Goal: Information Seeking & Learning: Check status

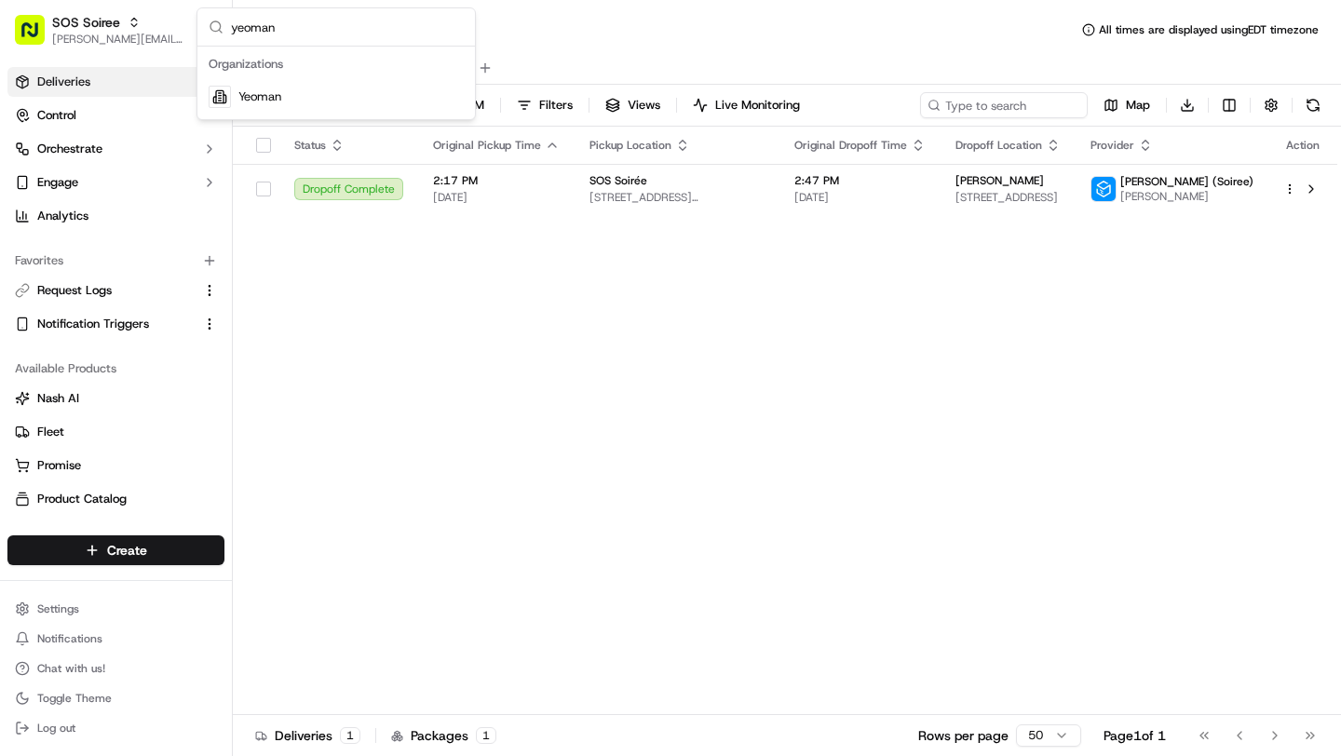
type input "yeoman"
click at [335, 99] on div "Yeoman" at bounding box center [336, 96] width 270 height 37
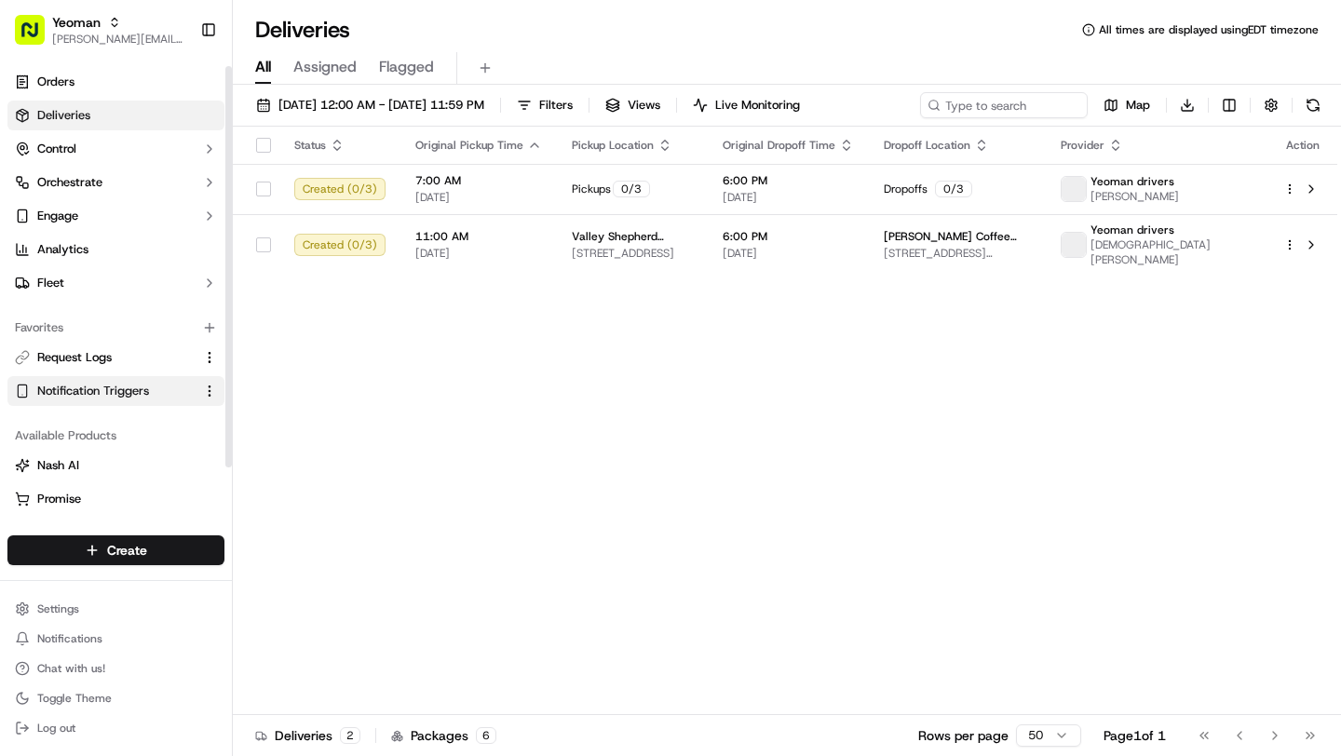
scroll to position [68, 0]
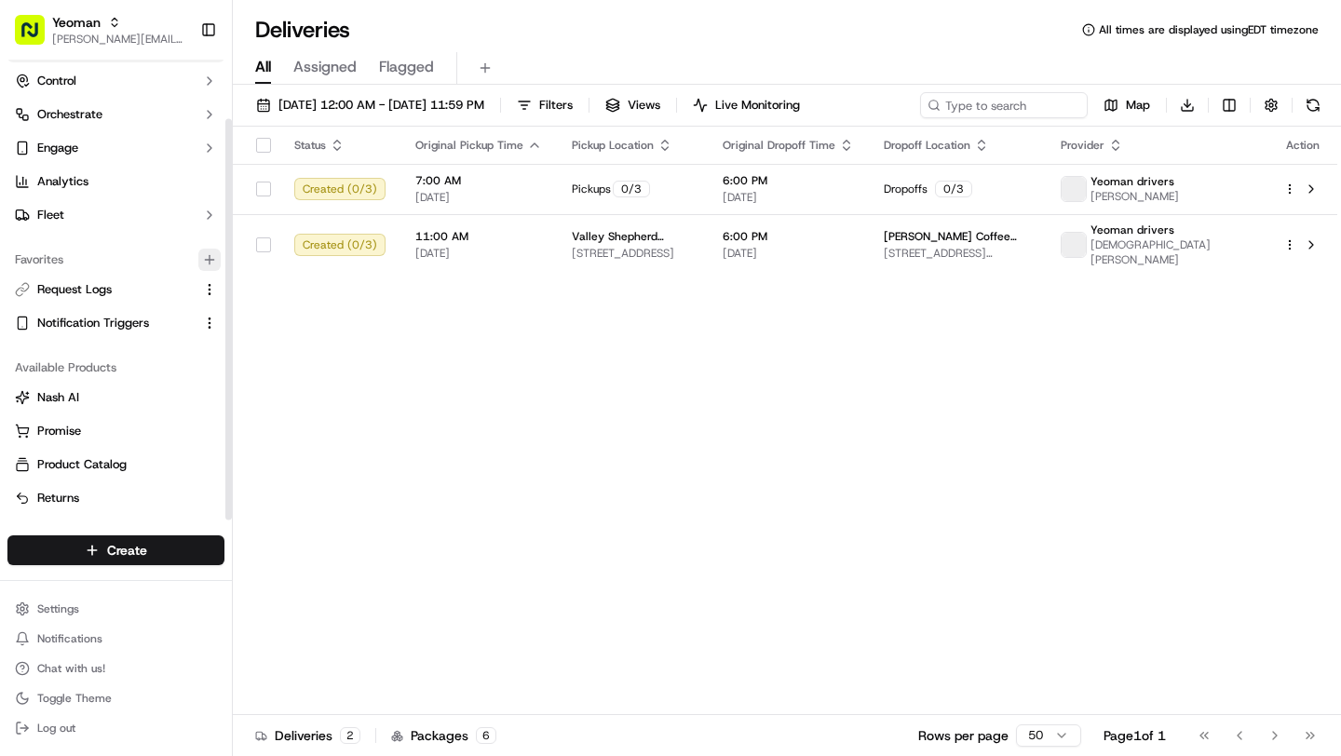
click at [210, 263] on icon "button" at bounding box center [210, 259] width 0 height 8
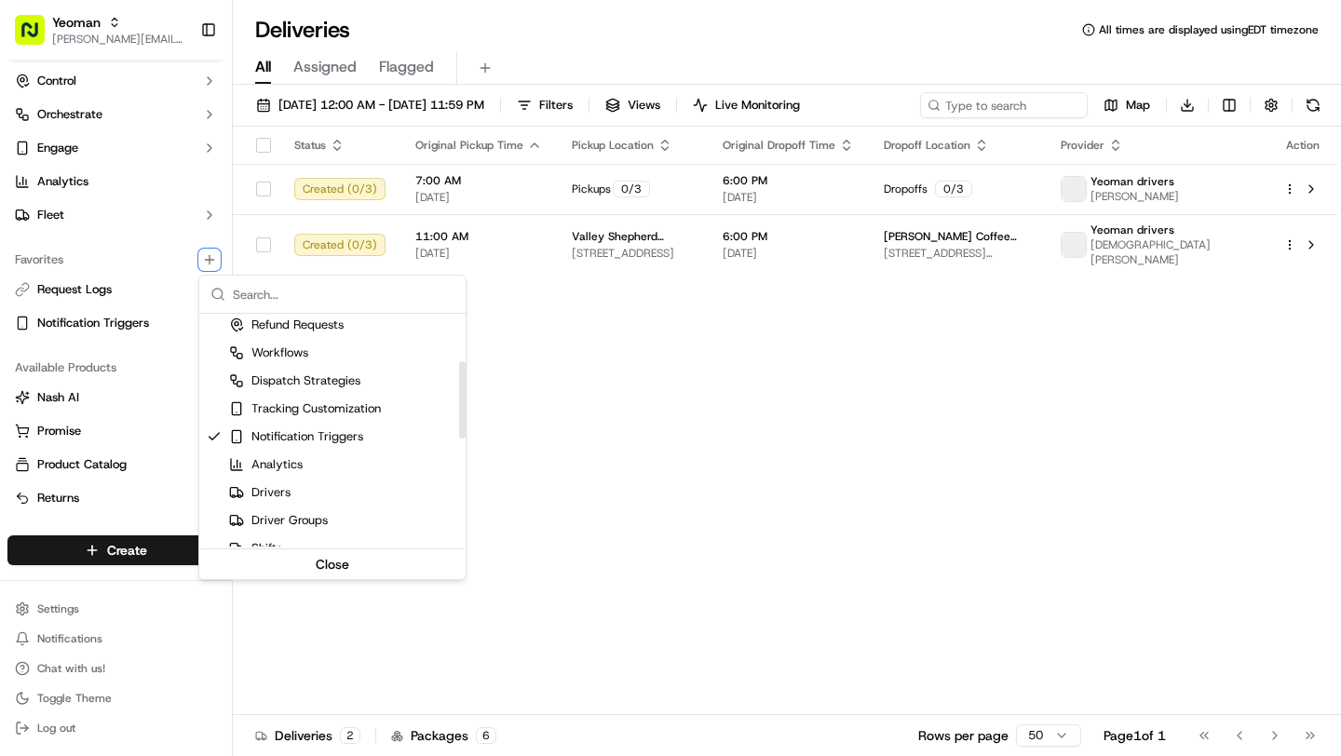
scroll to position [0, 0]
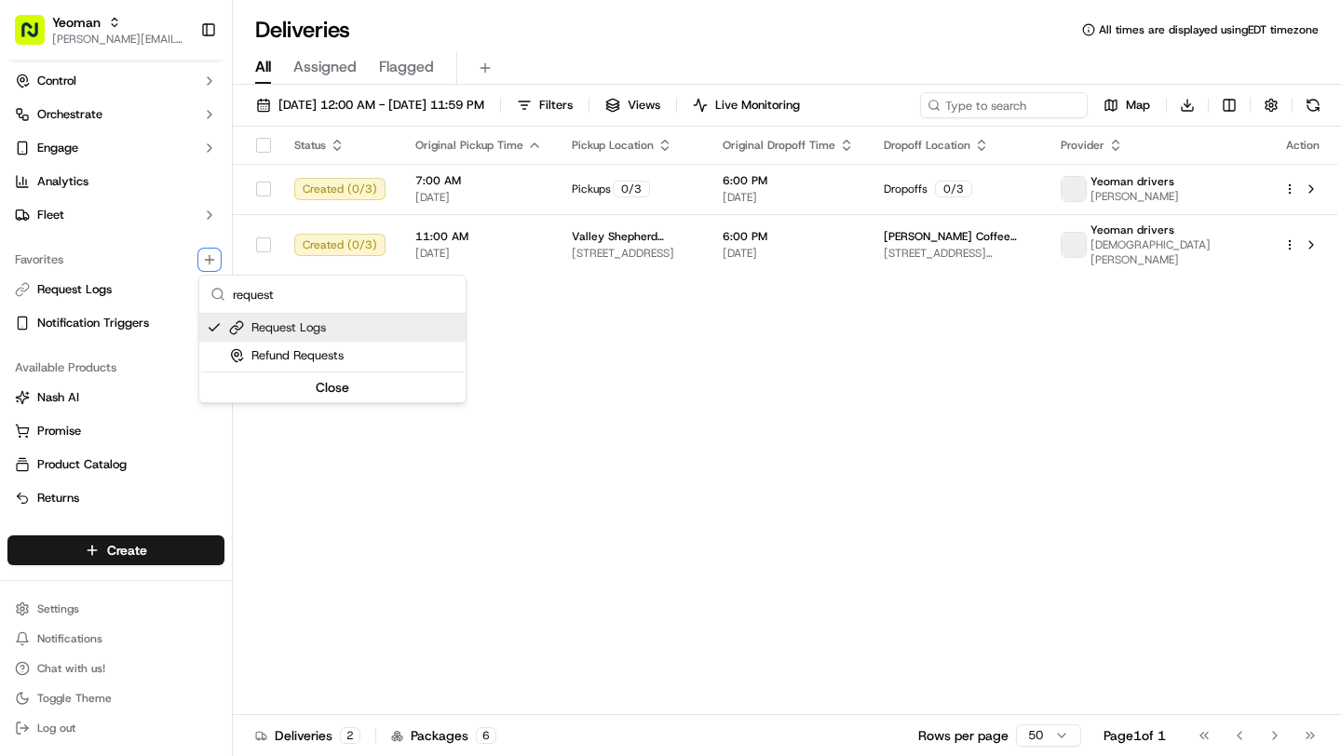
type input "request"
click at [293, 329] on div "Request Logs" at bounding box center [277, 327] width 97 height 17
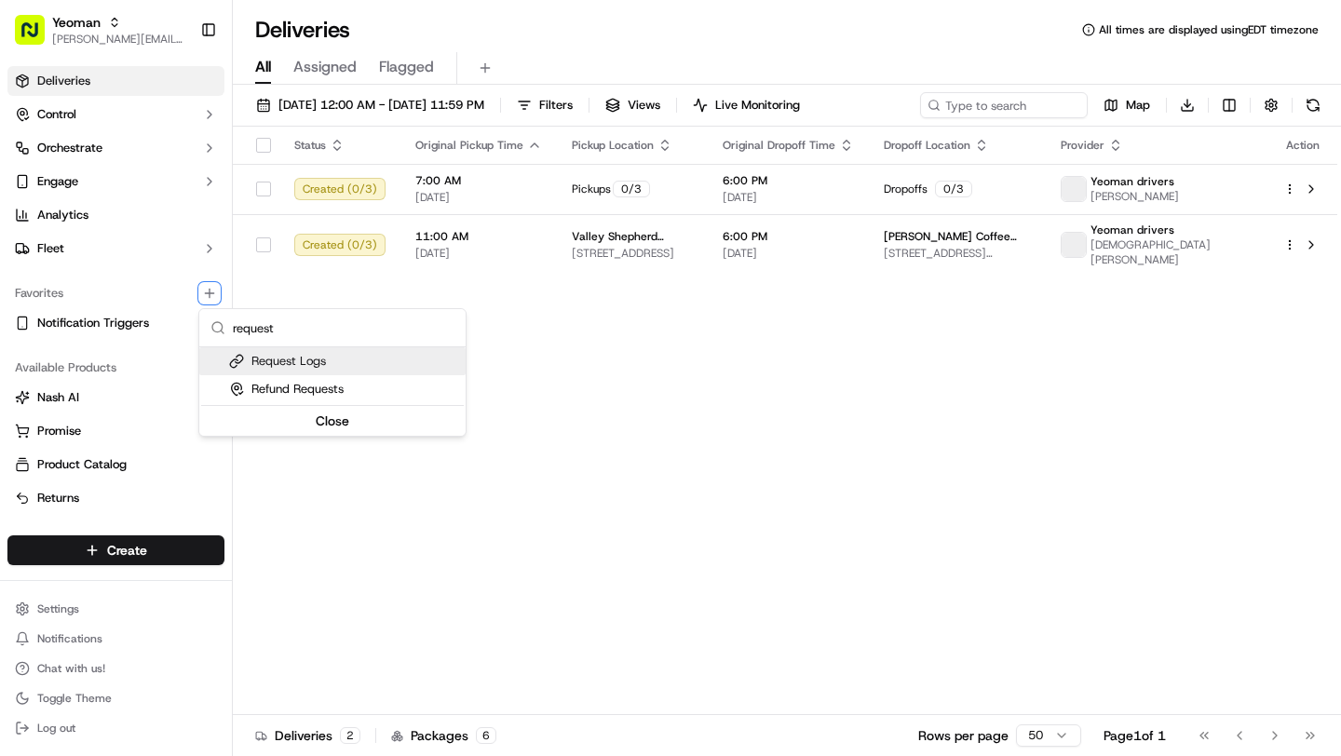
scroll to position [34, 0]
click at [287, 362] on div "Request Logs" at bounding box center [277, 361] width 97 height 17
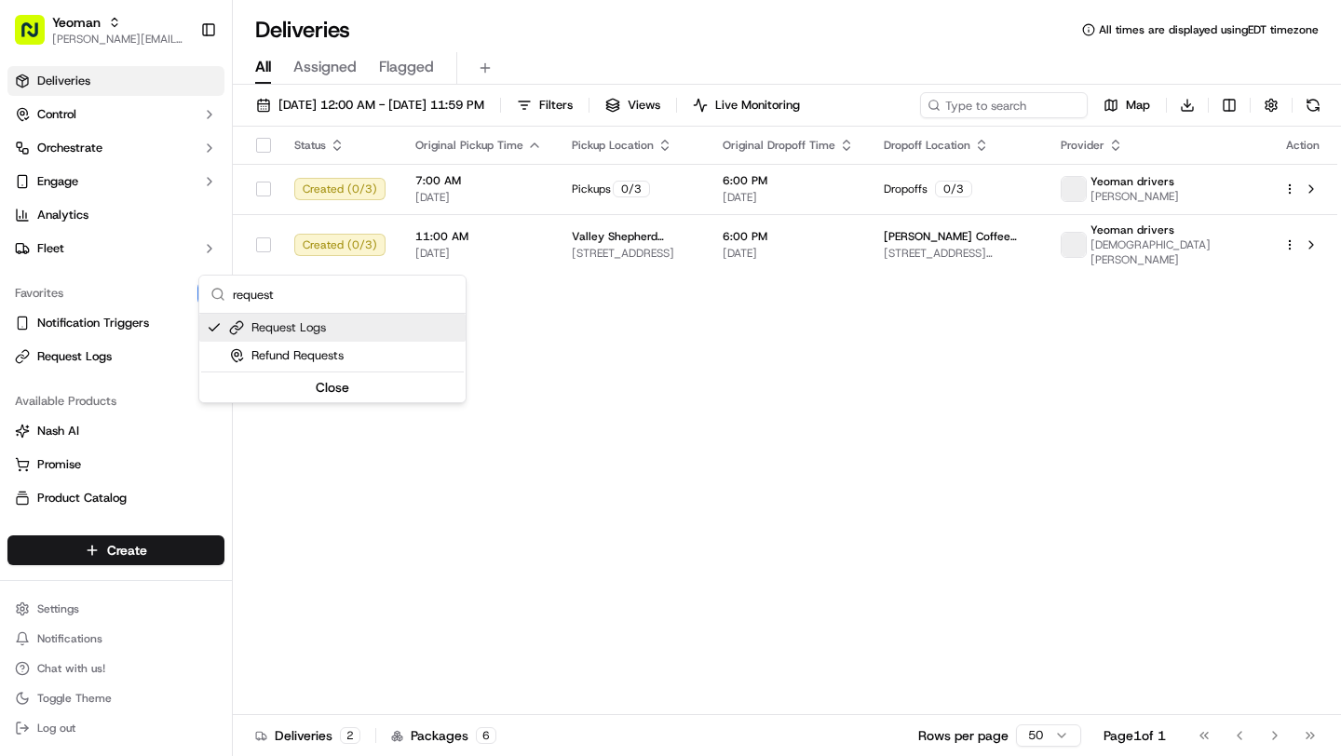
scroll to position [68, 0]
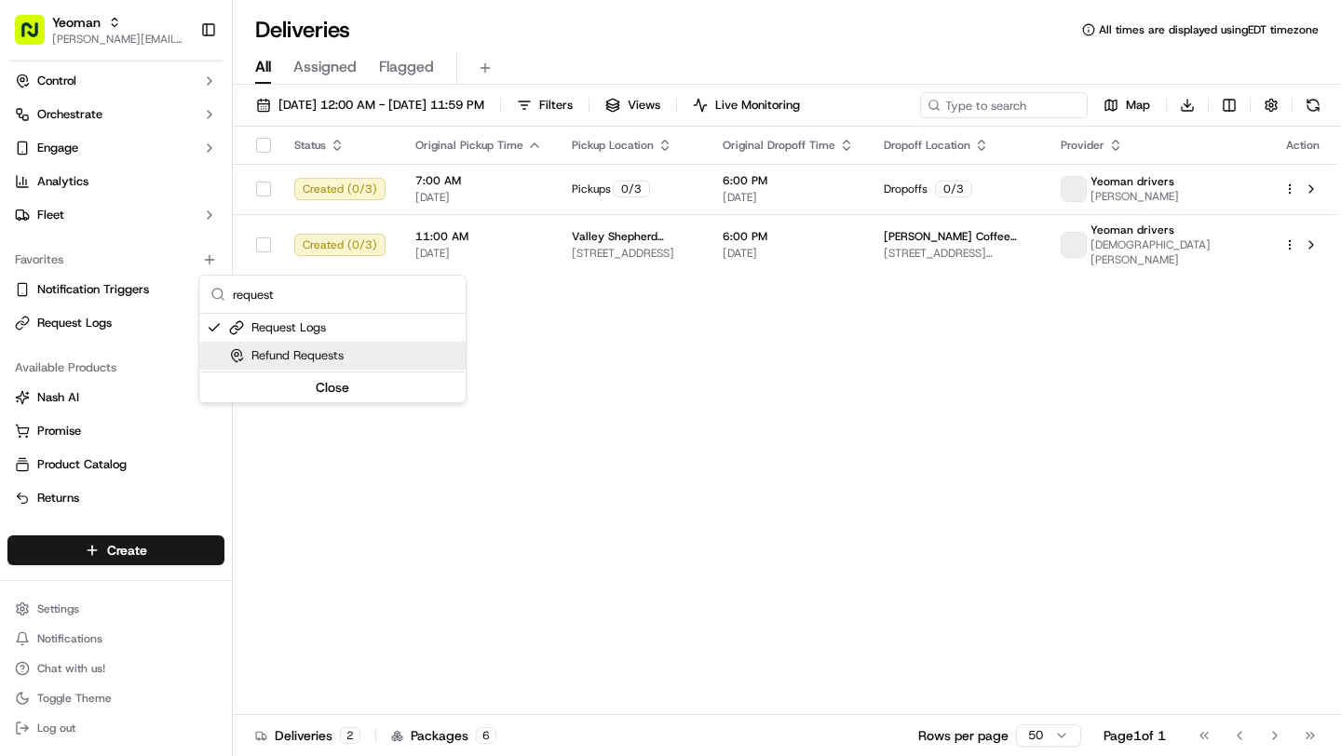
click at [86, 321] on html "Yeoman brittany@usenash.com Toggle Sidebar Orders Deliveries Control Orchestrat…" at bounding box center [670, 378] width 1341 height 756
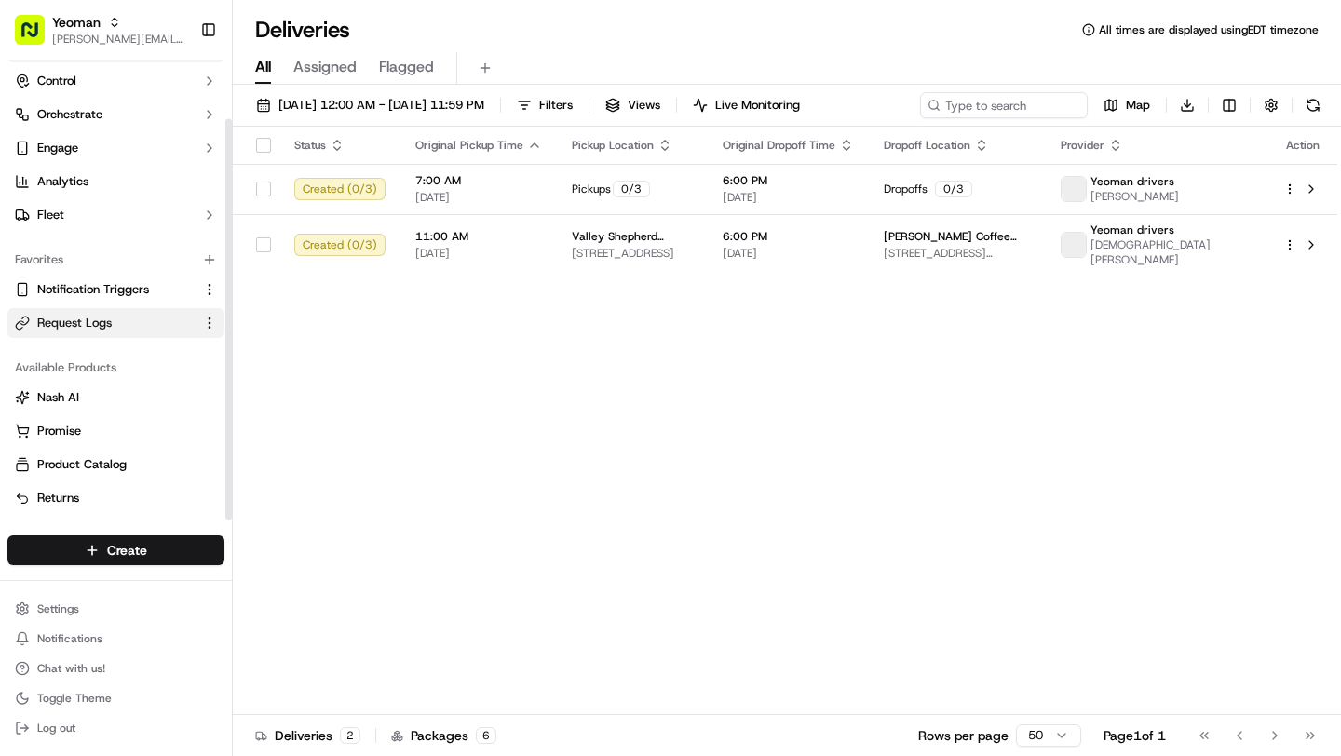
click at [107, 321] on span "Request Logs" at bounding box center [74, 323] width 75 height 17
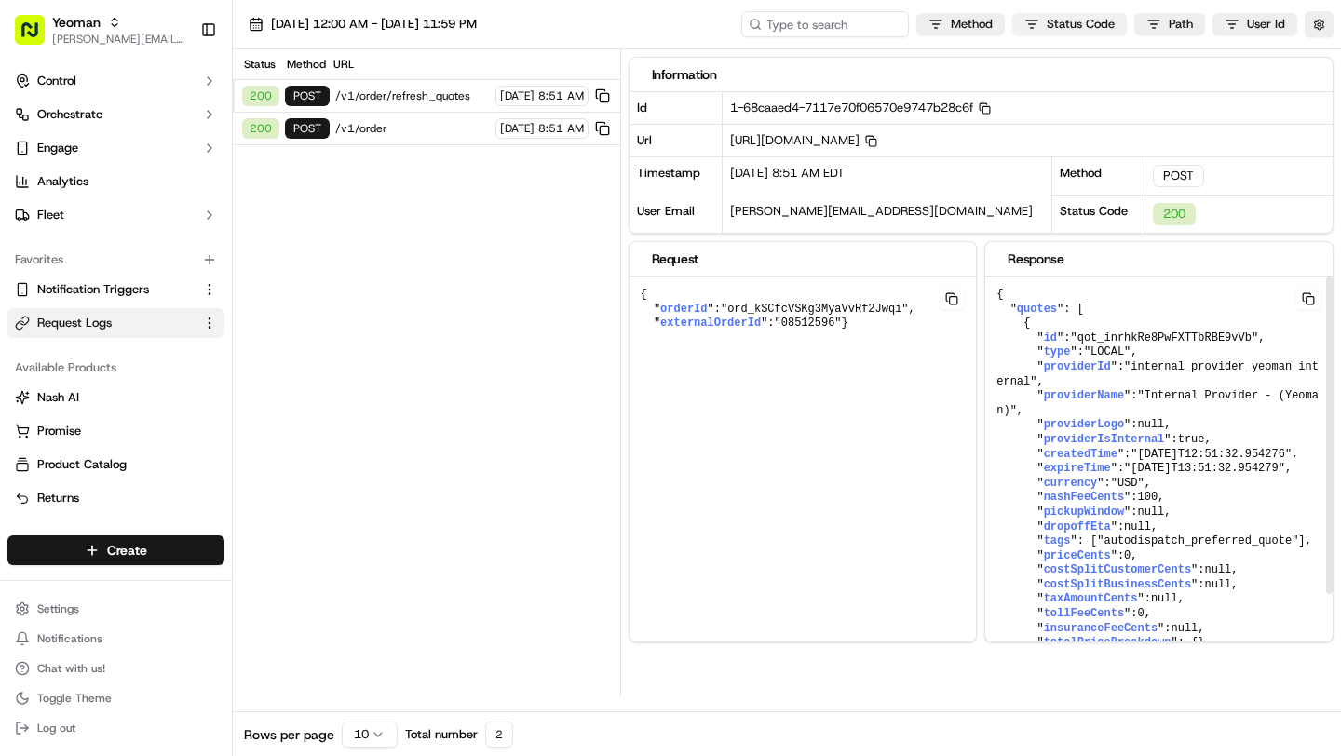
click at [1052, 27] on html "Yeoman brittany@usenash.com Toggle Sidebar Orders Deliveries Control Orchestrat…" at bounding box center [670, 378] width 1341 height 756
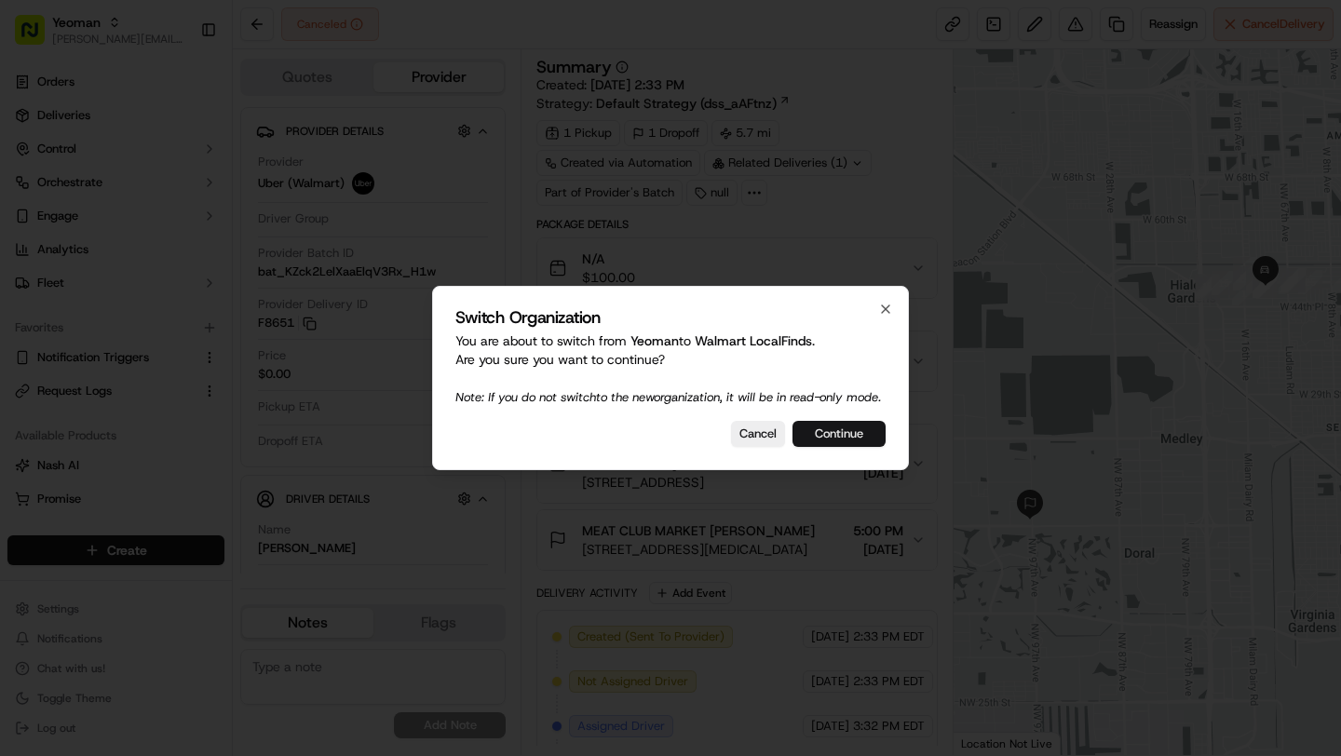
click at [822, 447] on button "Continue" at bounding box center [839, 434] width 93 height 26
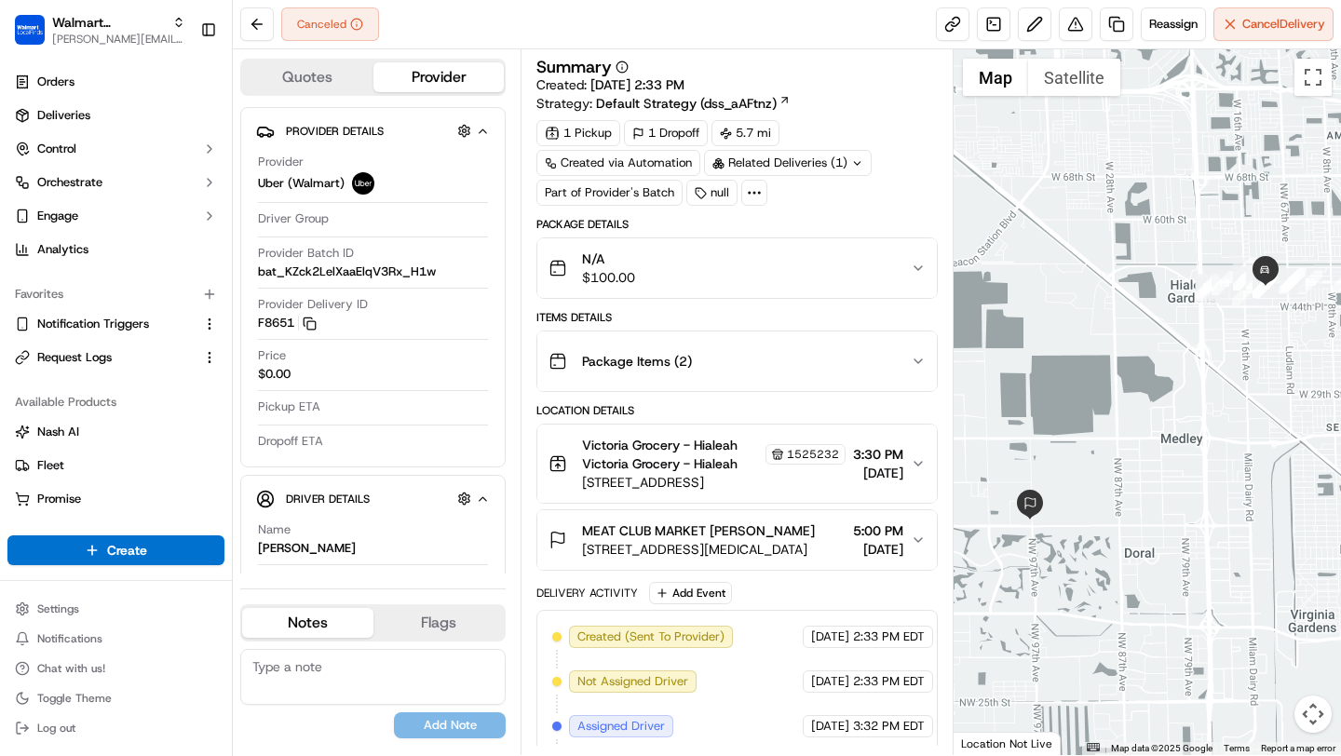
click at [755, 196] on icon at bounding box center [754, 192] width 17 height 17
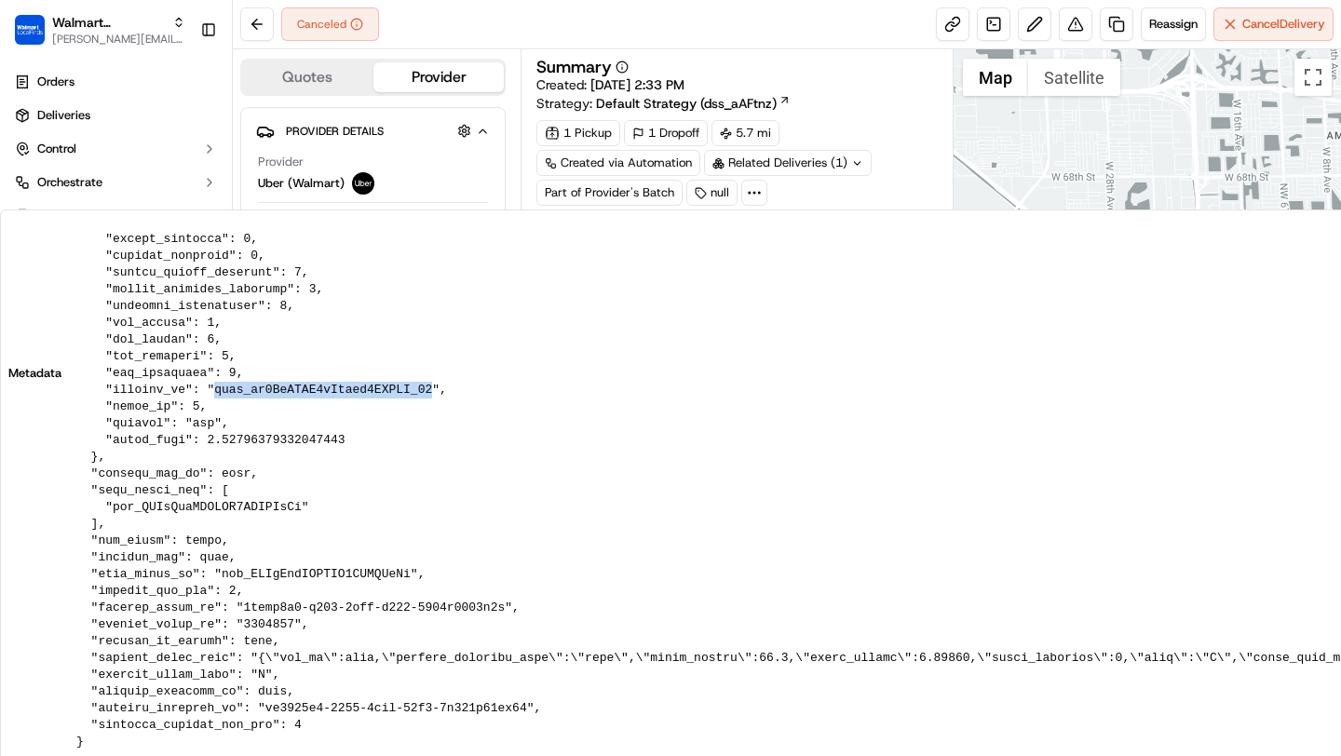
scroll to position [272, 0]
click at [835, 96] on div "Summary Created: 09/17/2025 2:33 PM Strategy: Default Strategy (dss_aAFtnz)" at bounding box center [736, 86] width 400 height 54
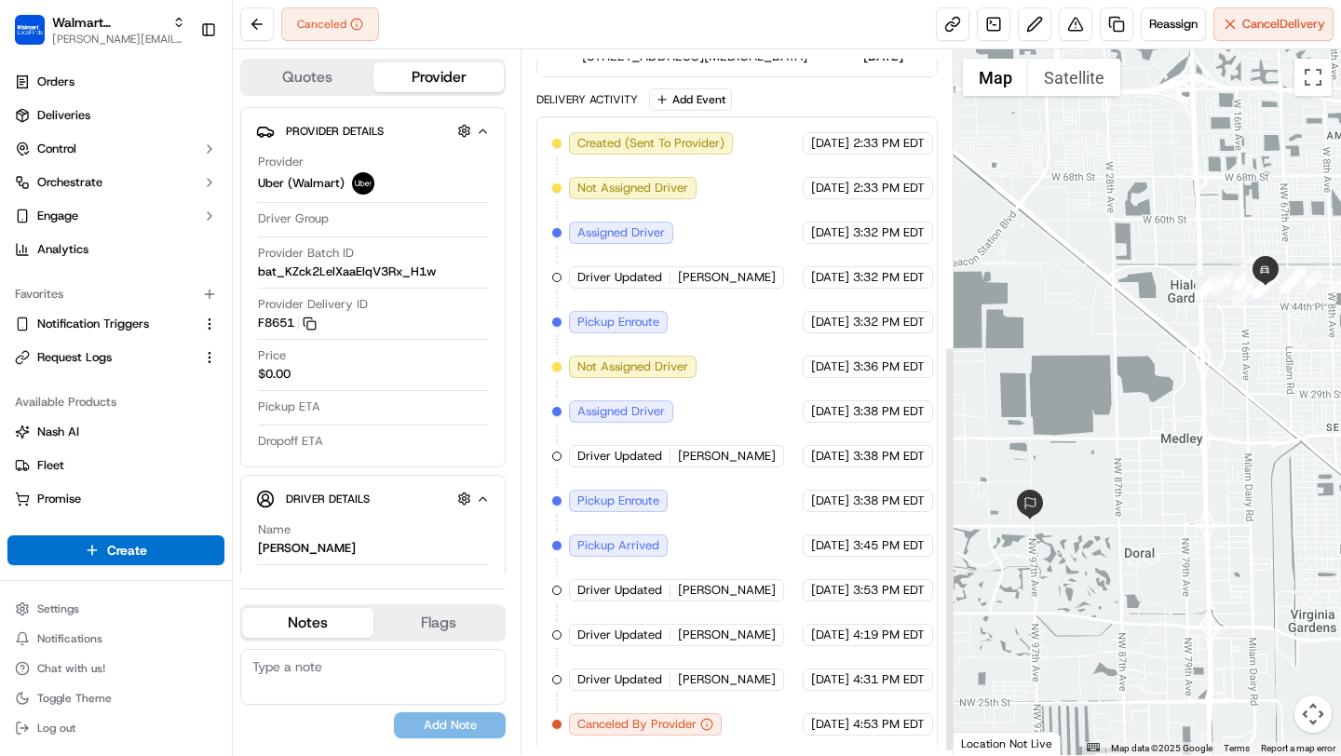
scroll to position [518, 0]
